Goal: Task Accomplishment & Management: Complete application form

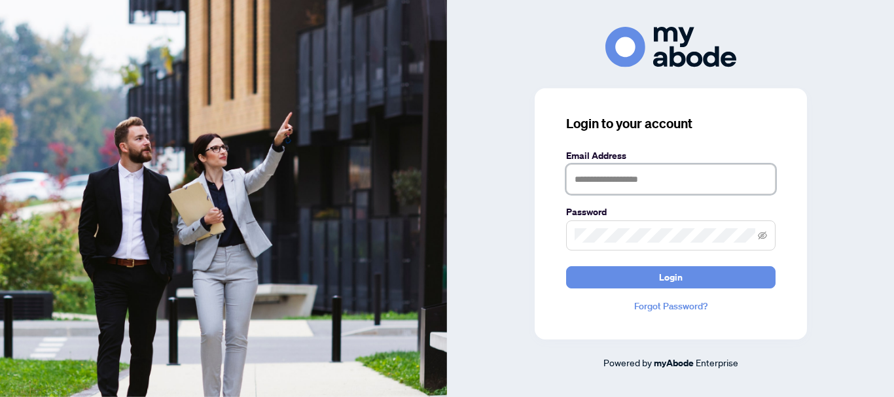
click at [595, 186] on input "text" at bounding box center [671, 179] width 210 height 30
type input "**********"
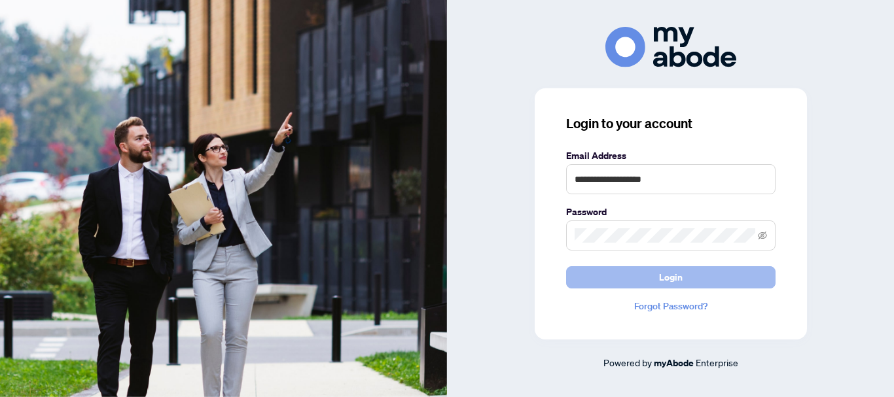
click at [659, 281] on span "Login" at bounding box center [671, 277] width 24 height 21
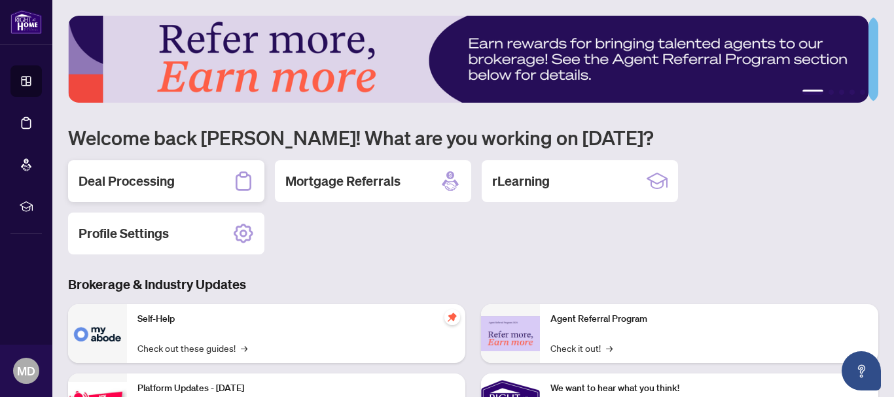
click at [144, 187] on h2 "Deal Processing" at bounding box center [127, 181] width 96 height 18
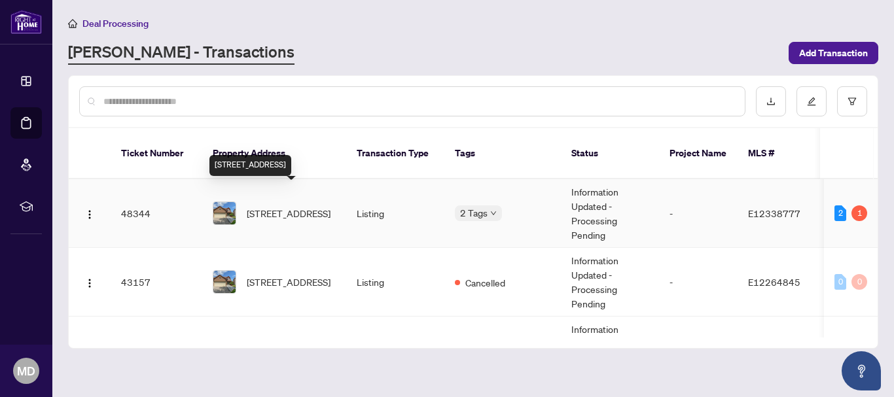
click at [273, 206] on span "[STREET_ADDRESS]" at bounding box center [289, 213] width 84 height 14
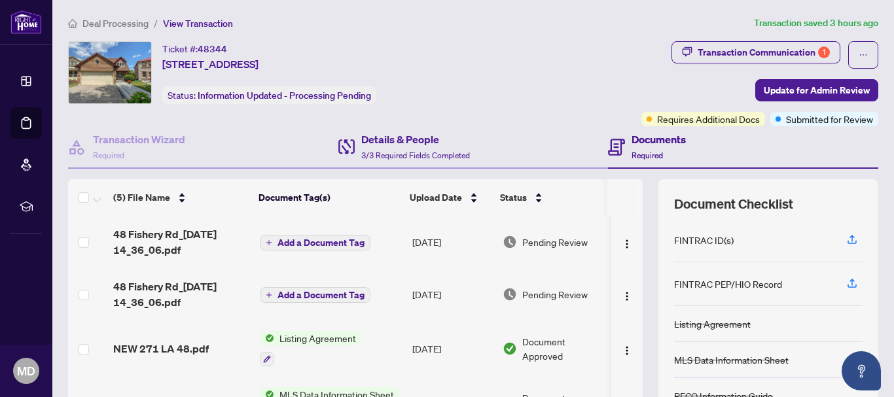
scroll to position [170, 0]
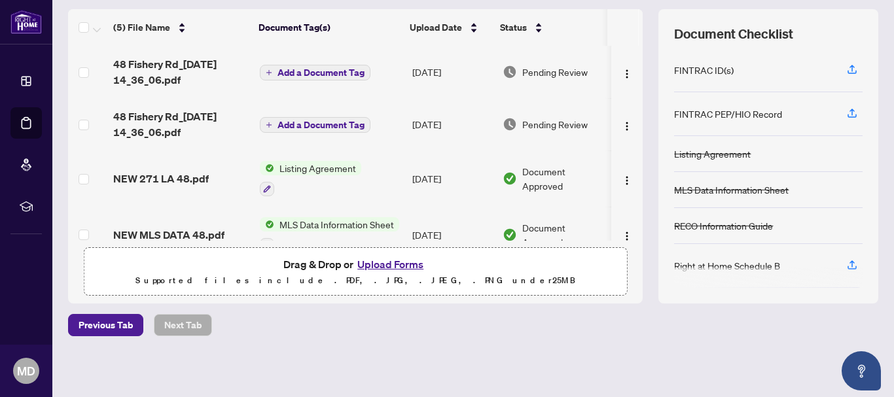
click at [381, 267] on button "Upload Forms" at bounding box center [391, 264] width 74 height 17
click at [390, 263] on button "Upload Forms" at bounding box center [391, 264] width 74 height 17
click at [396, 265] on button "Upload Forms" at bounding box center [391, 264] width 74 height 17
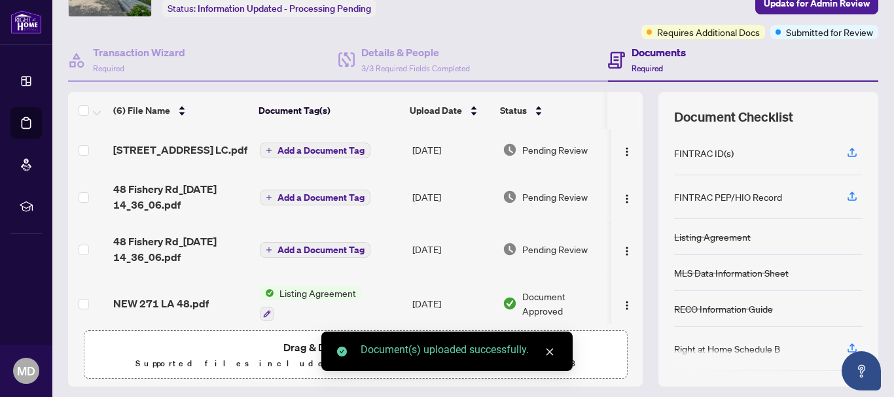
scroll to position [0, 0]
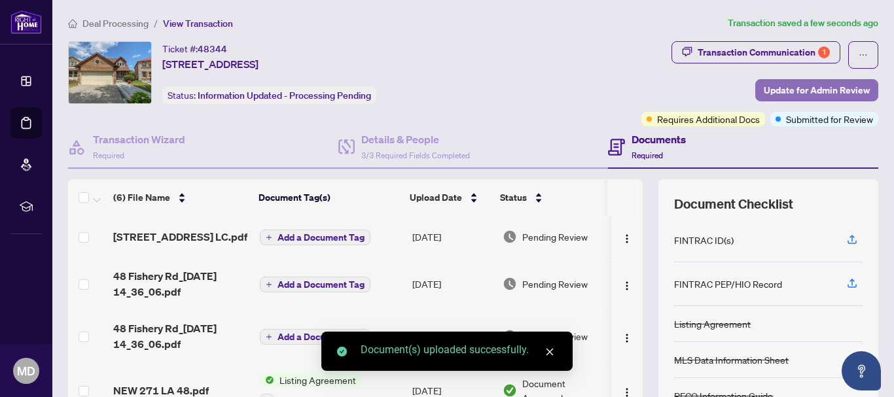
click at [777, 87] on span "Update for Admin Review" at bounding box center [817, 90] width 106 height 21
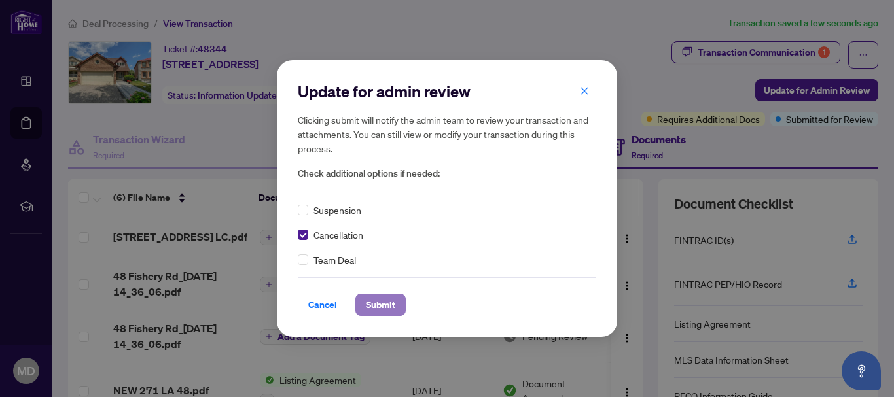
click at [389, 305] on span "Submit" at bounding box center [380, 305] width 29 height 21
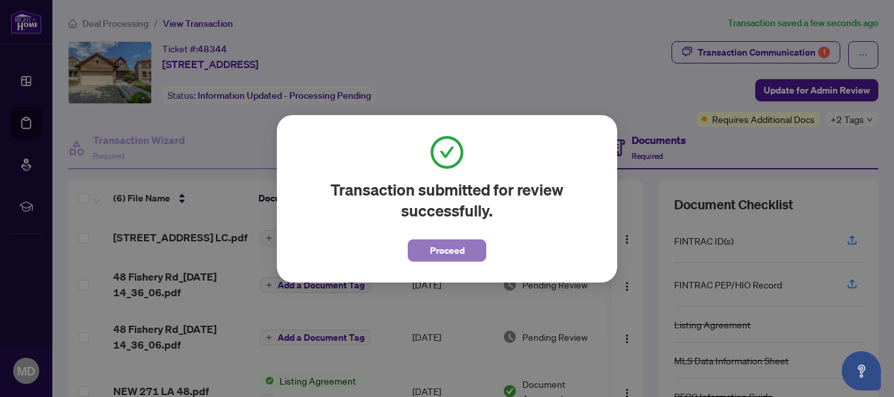
click at [435, 255] on span "Proceed" at bounding box center [447, 250] width 35 height 21
